Goal: Navigation & Orientation: Find specific page/section

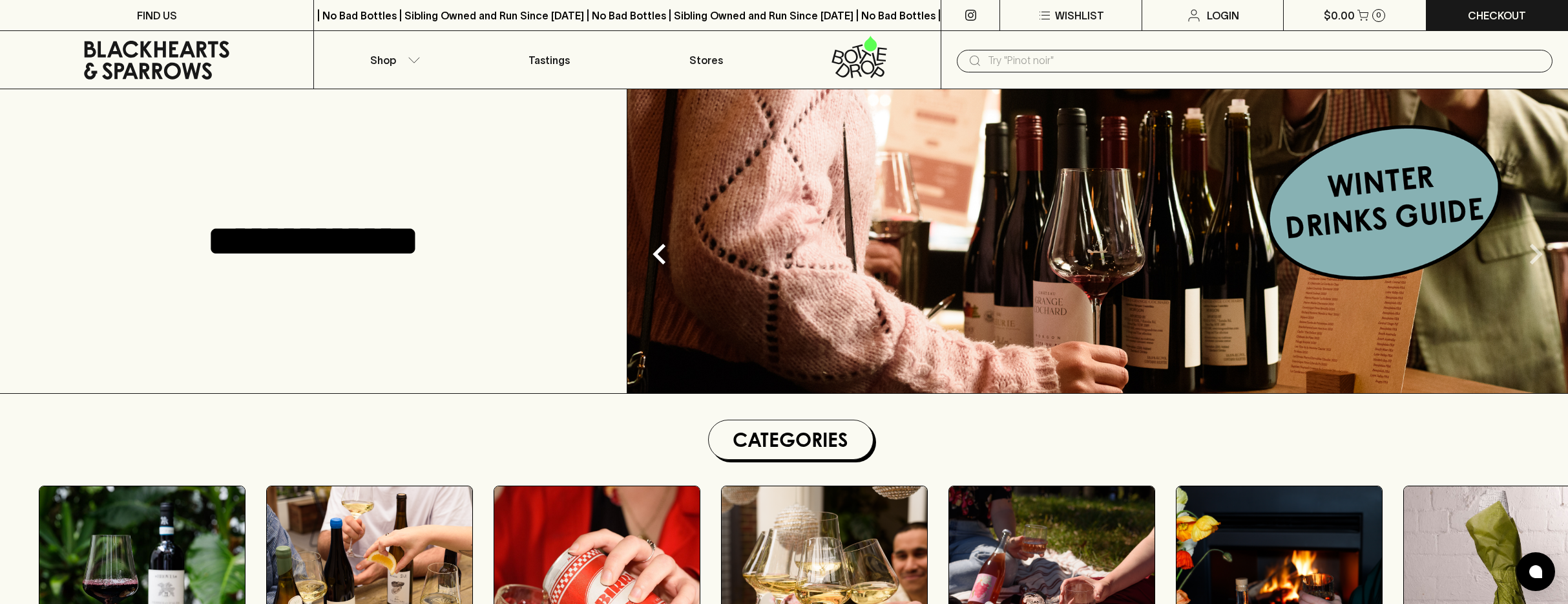
click at [1538, 255] on icon "Next" at bounding box center [1536, 254] width 13 height 21
click at [409, 158] on div "**********" at bounding box center [314, 241] width 627 height 303
click at [411, 56] on icon "button" at bounding box center [414, 59] width 13 height 6
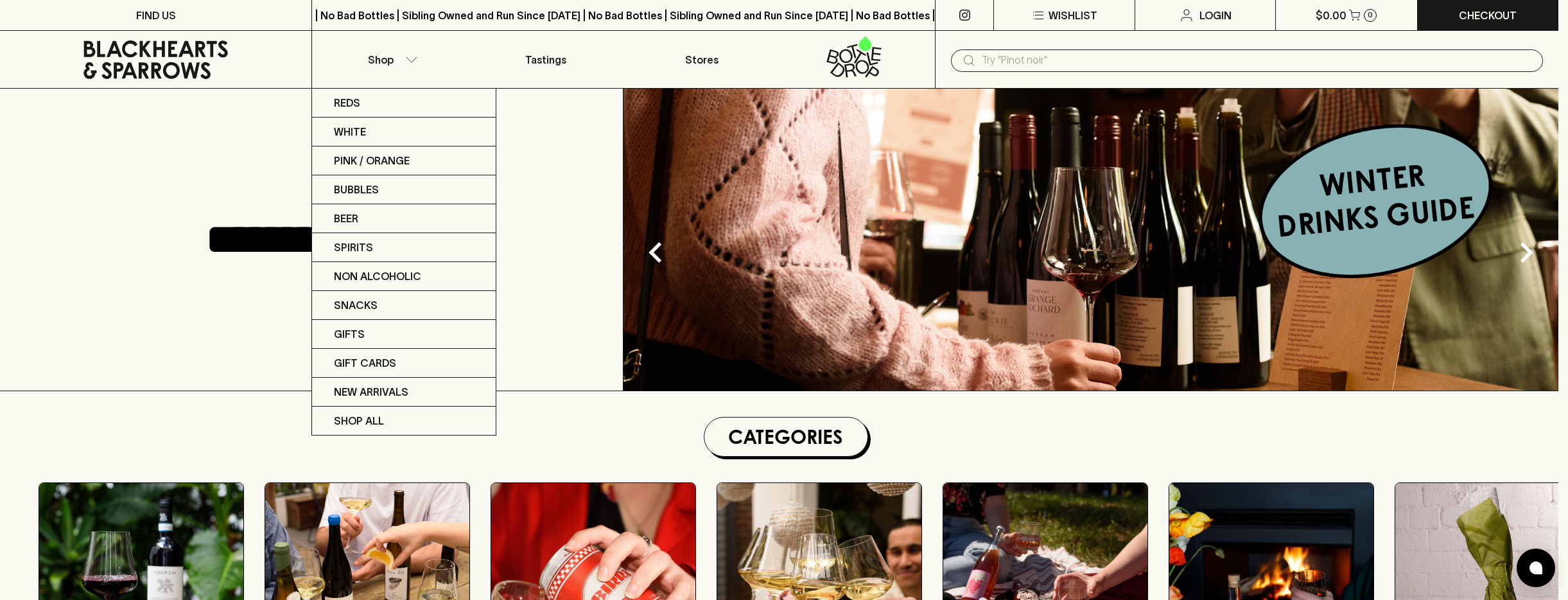
click at [230, 167] on div at bounding box center [784, 300] width 1568 height 600
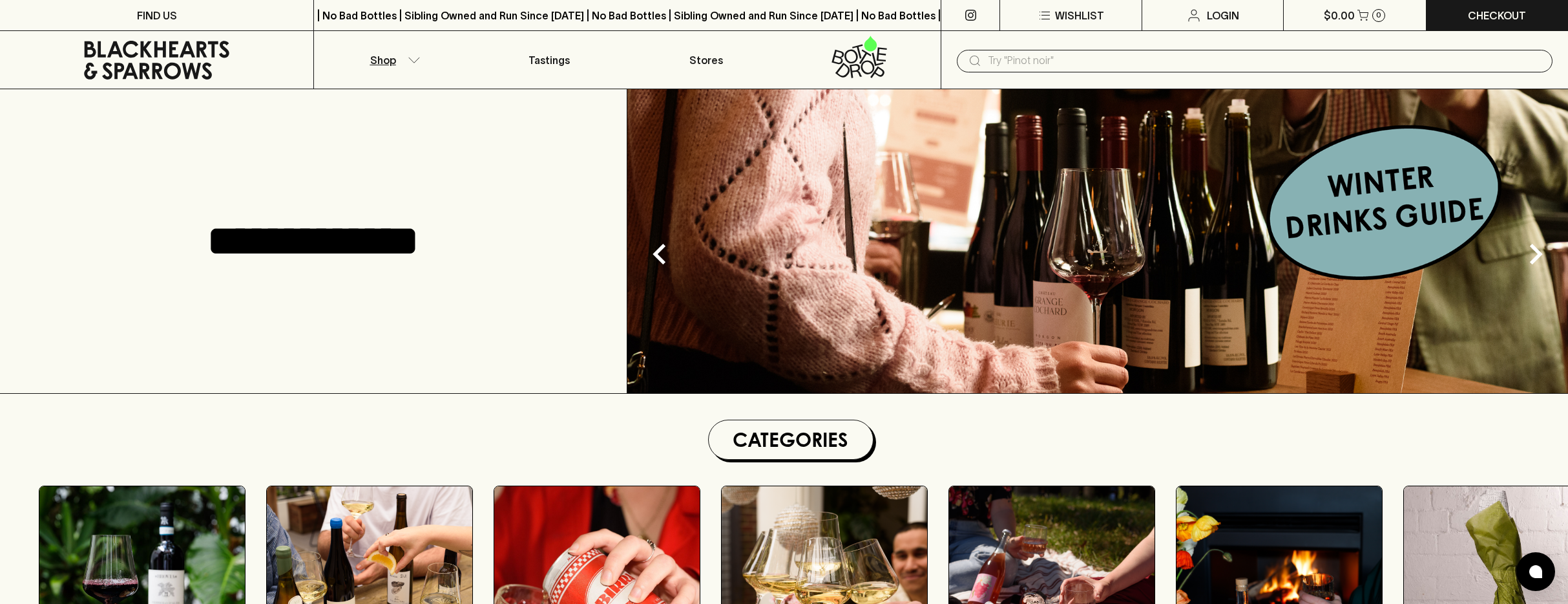
click at [411, 63] on button "Shop" at bounding box center [392, 60] width 156 height 57
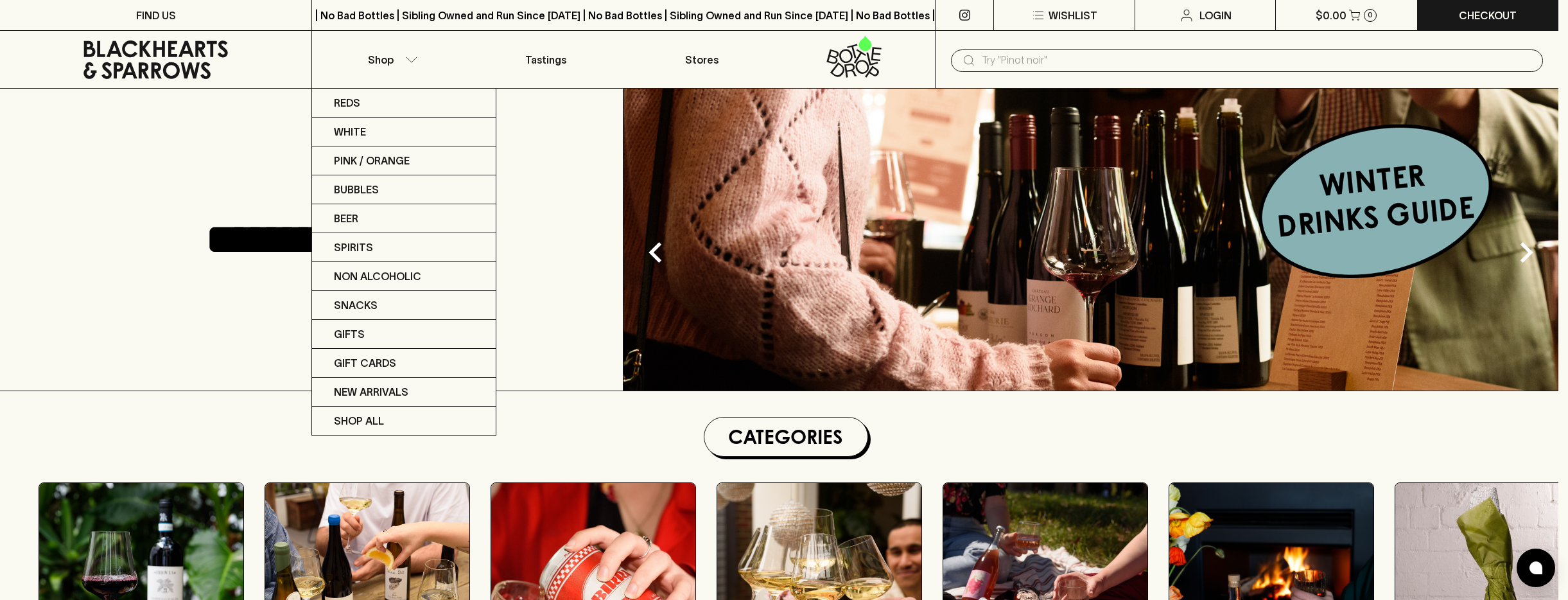
click at [245, 162] on div at bounding box center [784, 300] width 1568 height 600
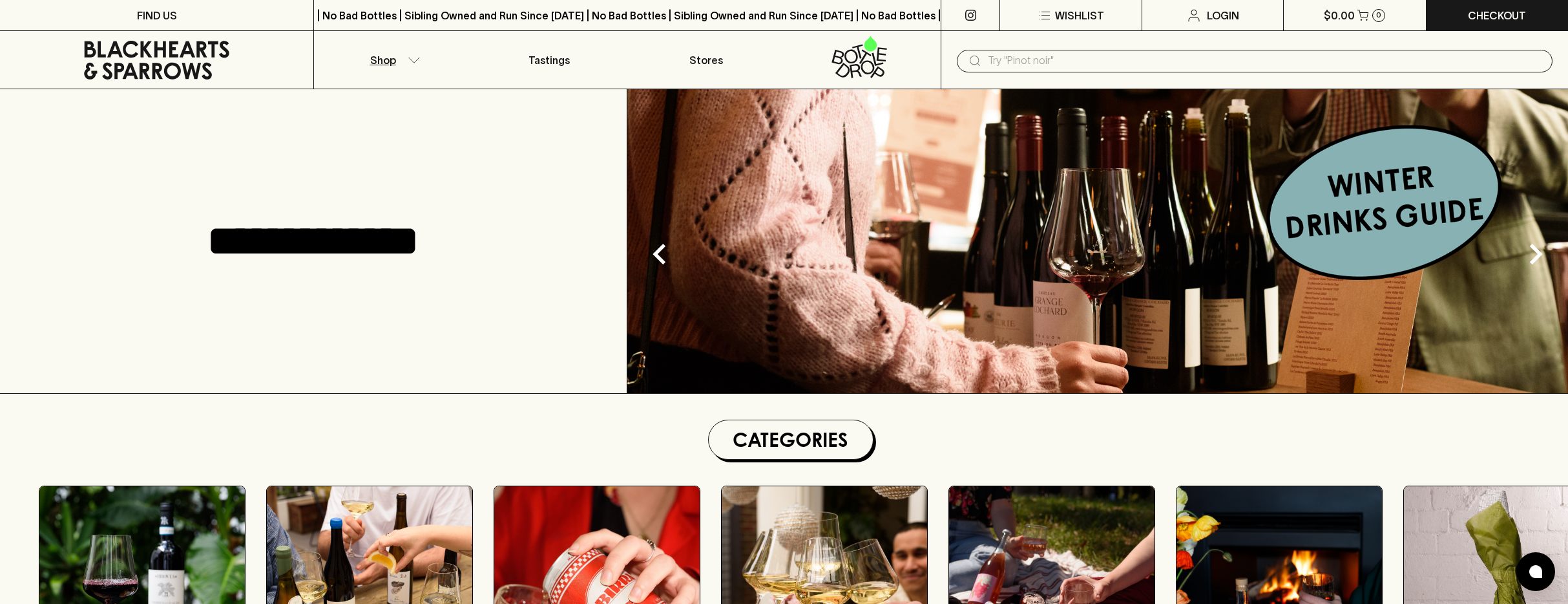
click at [427, 58] on button "Shop" at bounding box center [392, 60] width 156 height 57
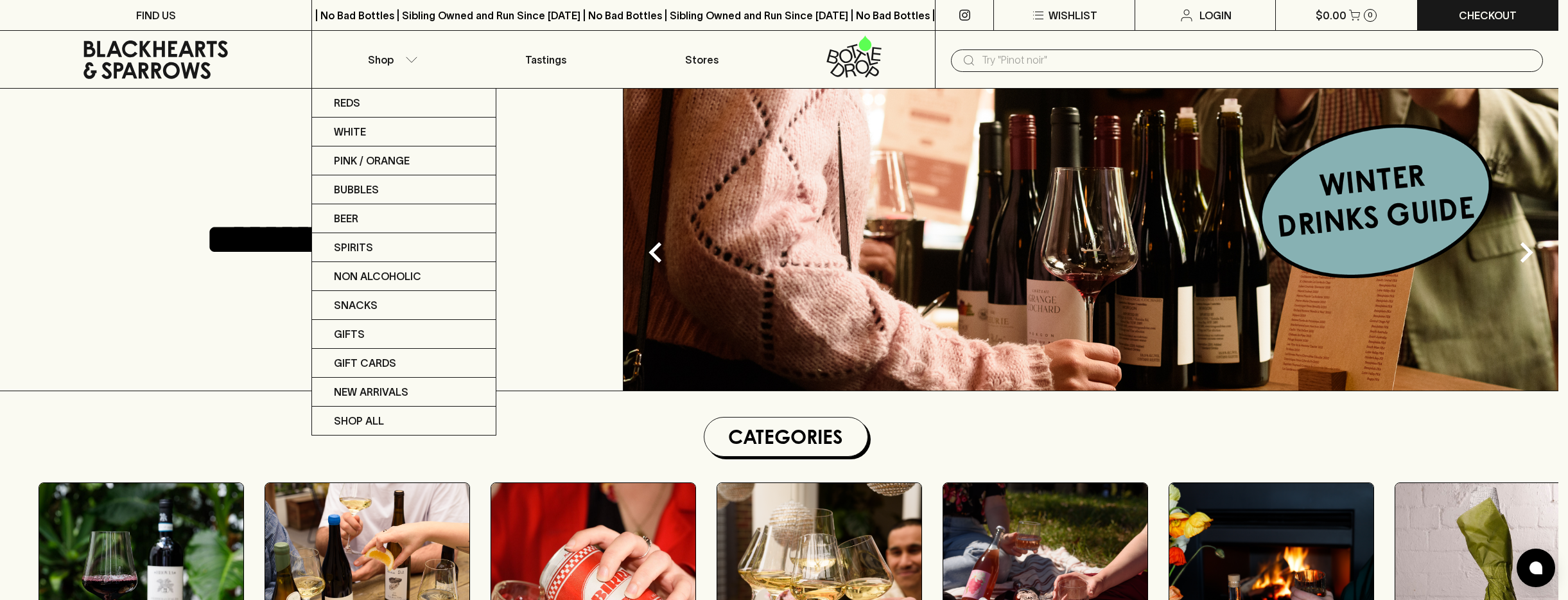
click at [191, 135] on div at bounding box center [784, 300] width 1568 height 600
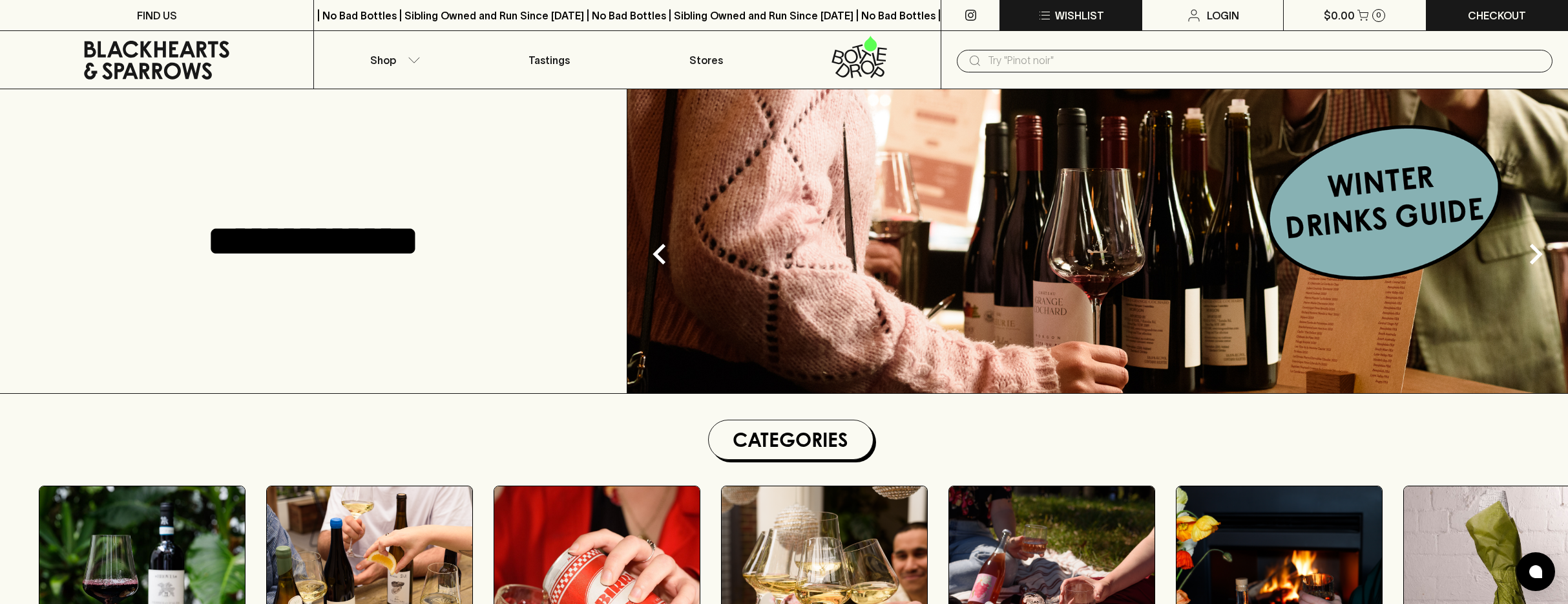
click at [1045, 9] on icon "button" at bounding box center [1044, 16] width 16 height 16
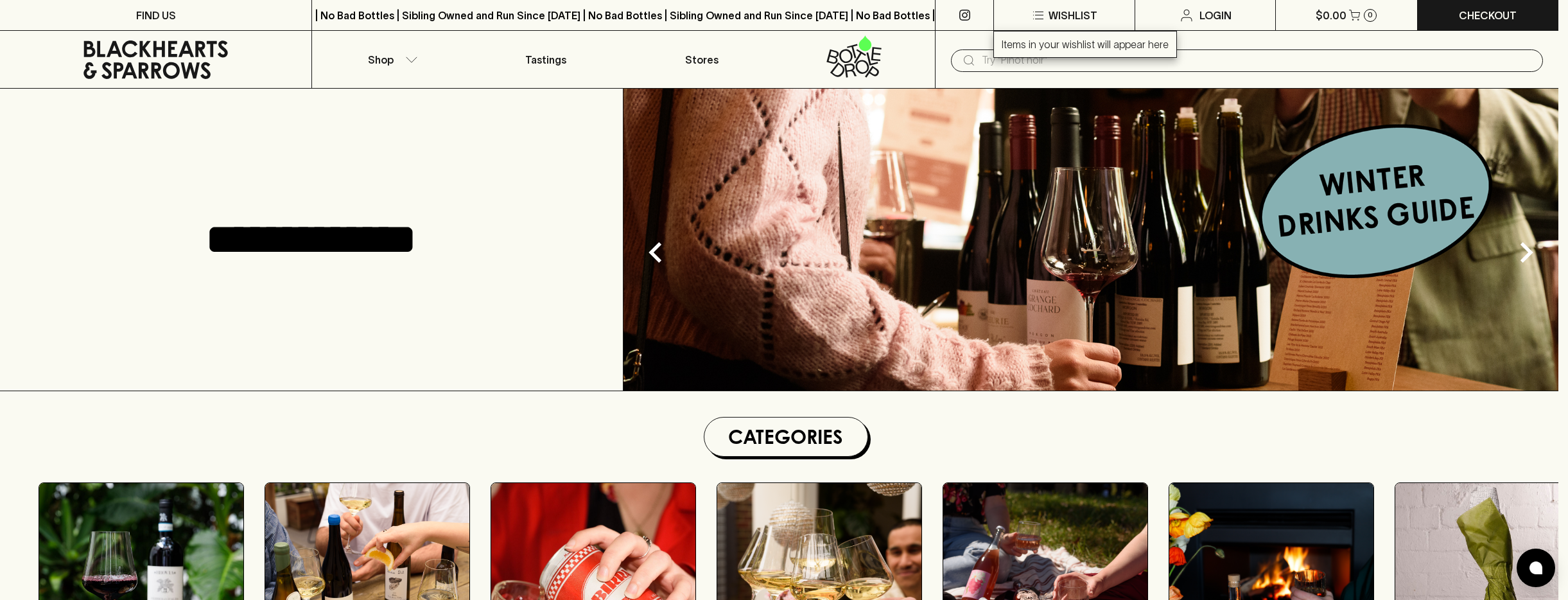
drag, startPoint x: 516, startPoint y: 184, endPoint x: 490, endPoint y: 169, distance: 30.0
click at [515, 183] on div at bounding box center [784, 300] width 1568 height 600
